Goal: Information Seeking & Learning: Check status

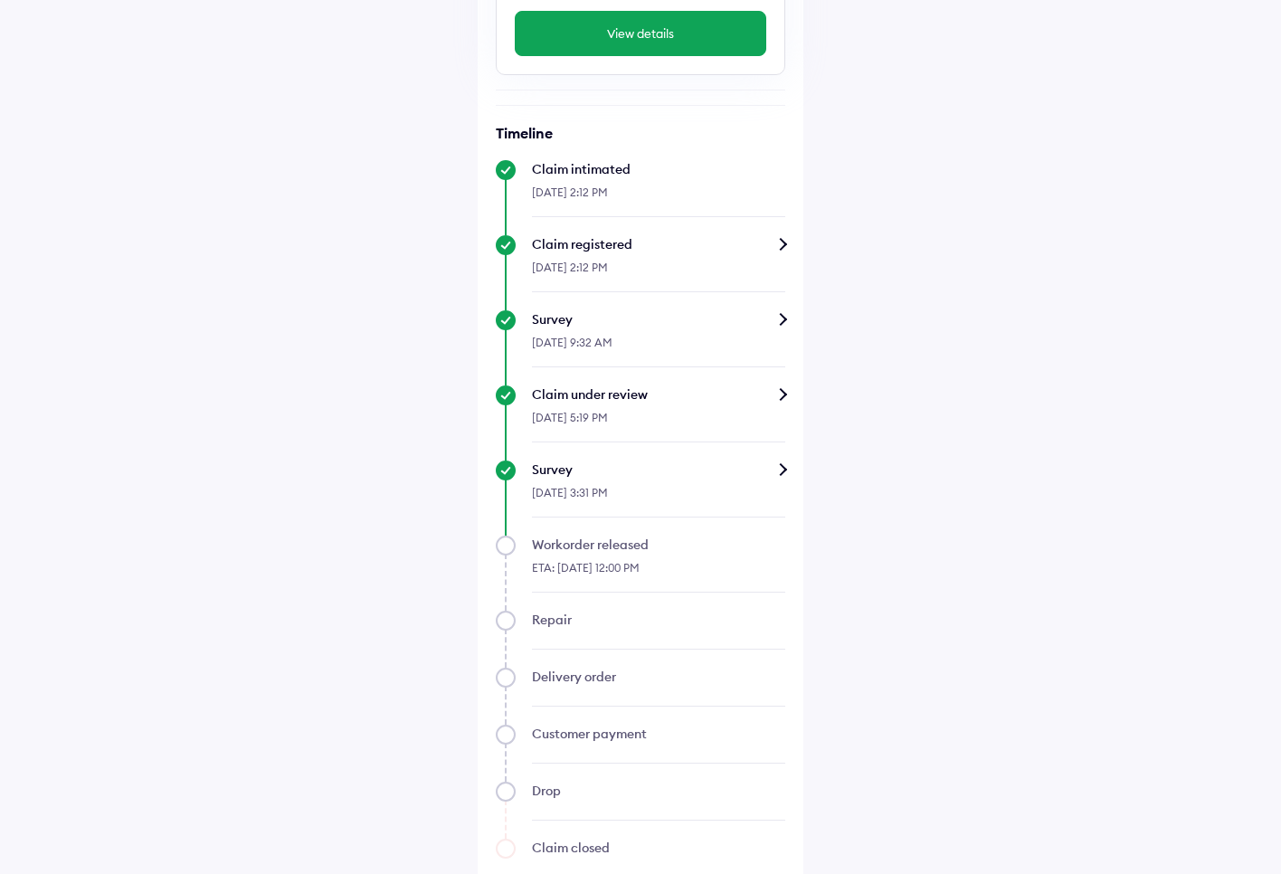
scroll to position [493, 0]
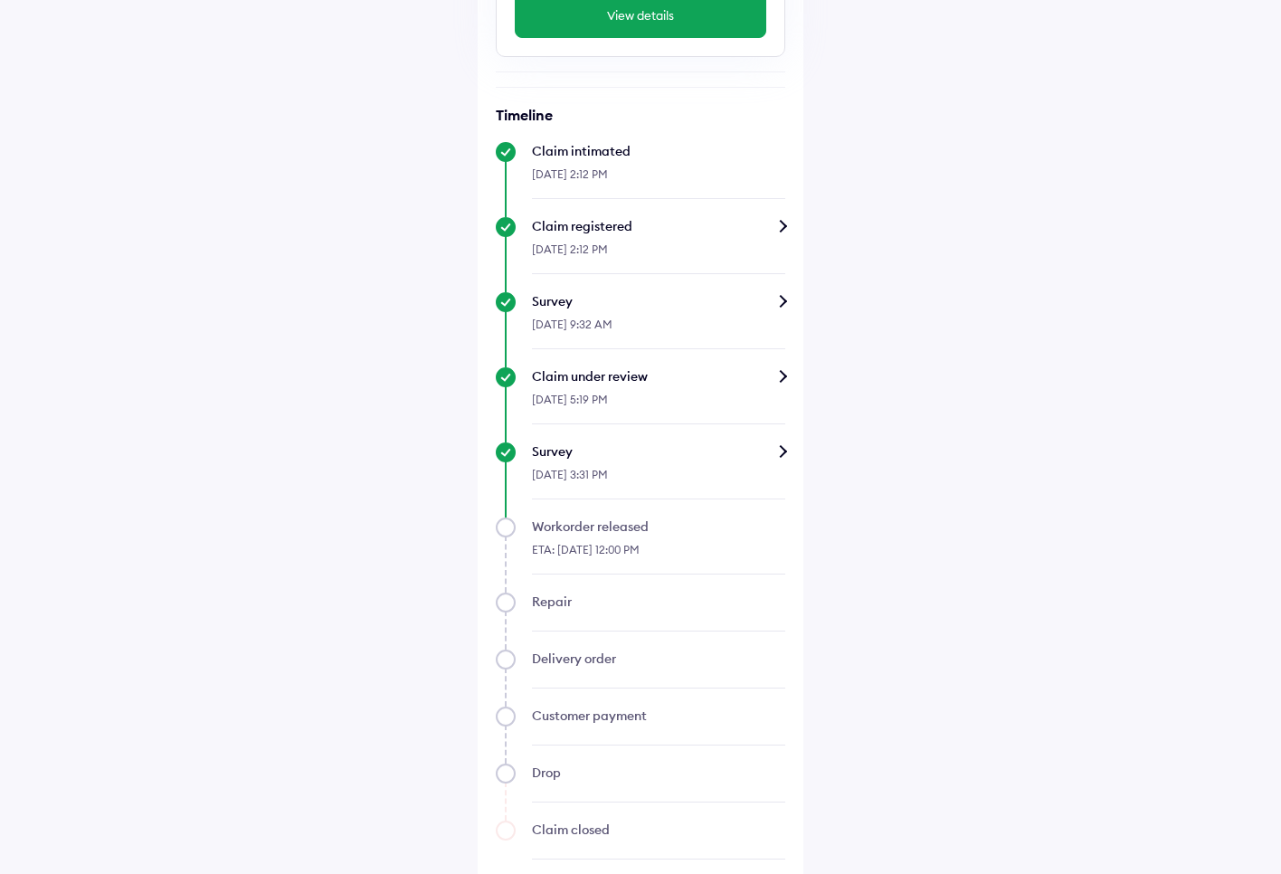
click at [585, 532] on div "Workorder released" at bounding box center [658, 527] width 253 height 18
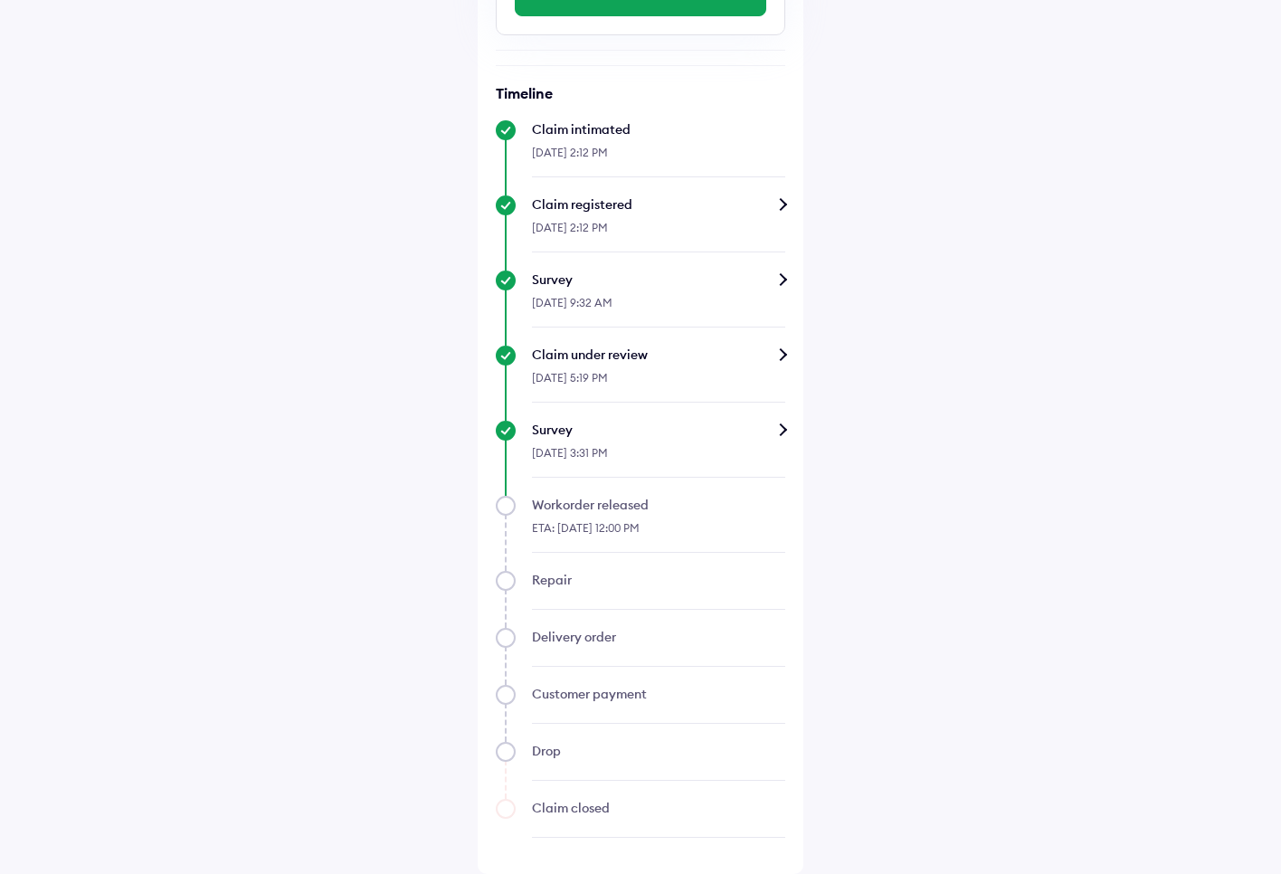
click at [1096, 632] on div "Help Claim status Info Survey completed Based on the survey report, we will sha…" at bounding box center [640, 179] width 1281 height 1389
click at [787, 425] on div "Claim status Info Survey completed Based on the survey report, we will share th…" at bounding box center [641, 221] width 326 height 1307
click at [783, 427] on div "Survey" at bounding box center [658, 430] width 253 height 18
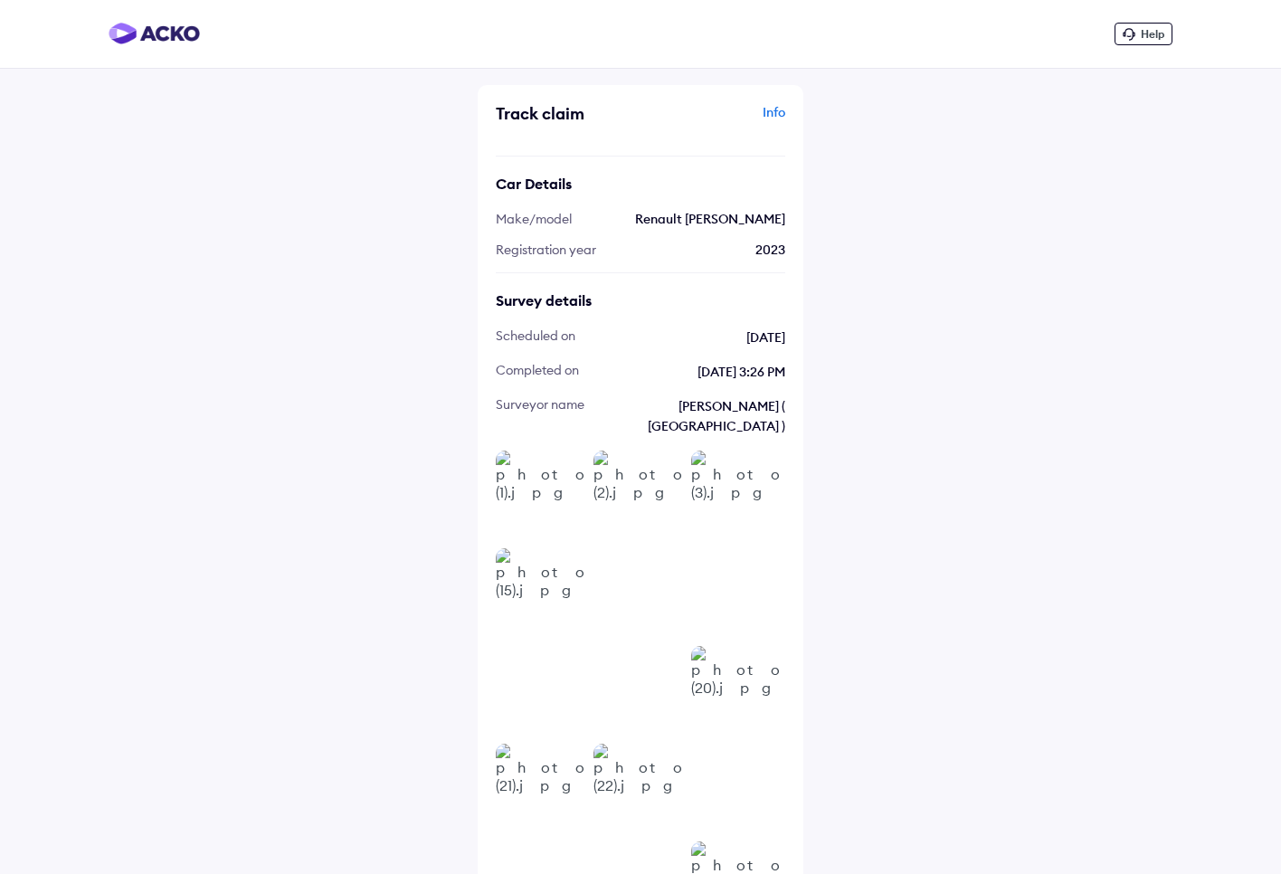
click at [773, 111] on div "Info" at bounding box center [715, 120] width 140 height 34
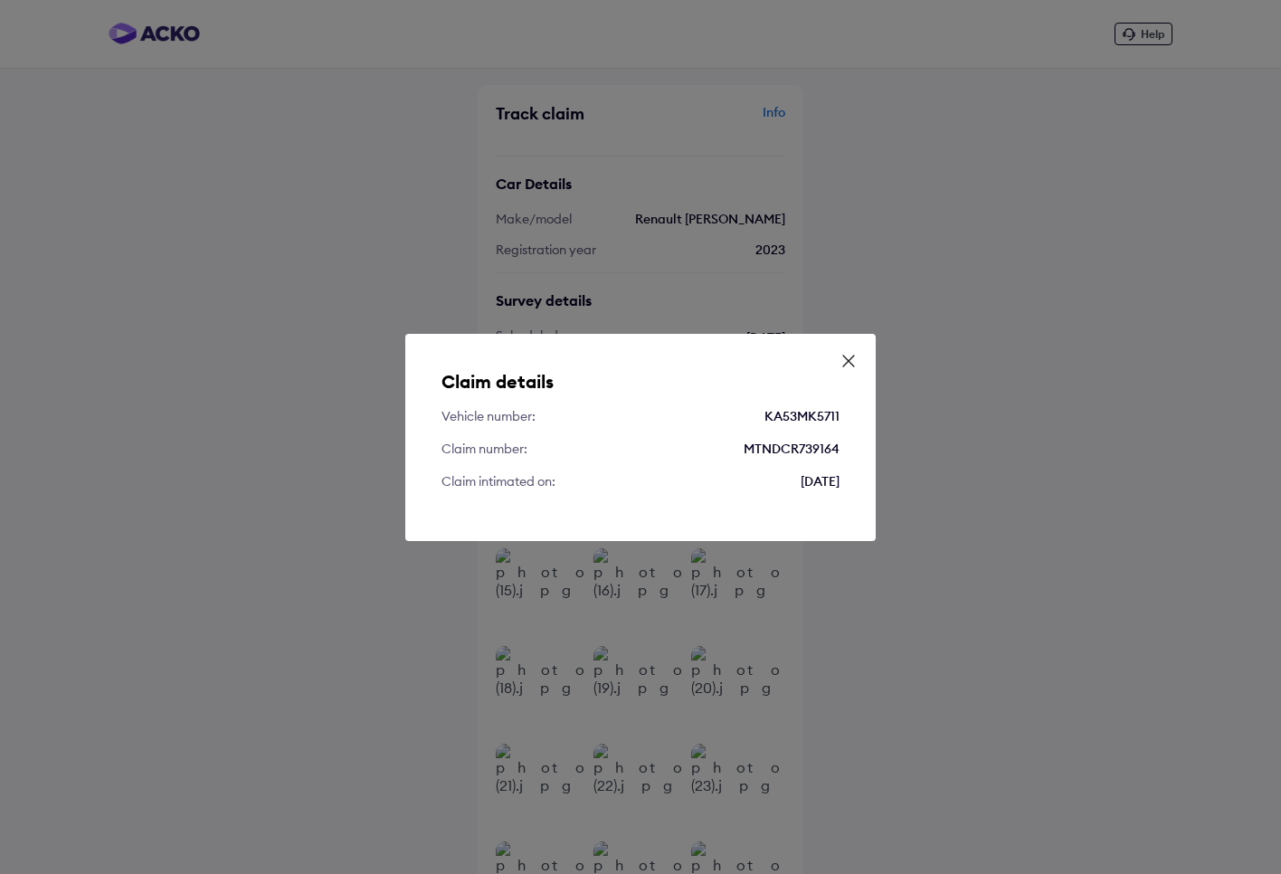
click at [850, 358] on icon at bounding box center [849, 361] width 18 height 18
